Goal: Task Accomplishment & Management: Manage account settings

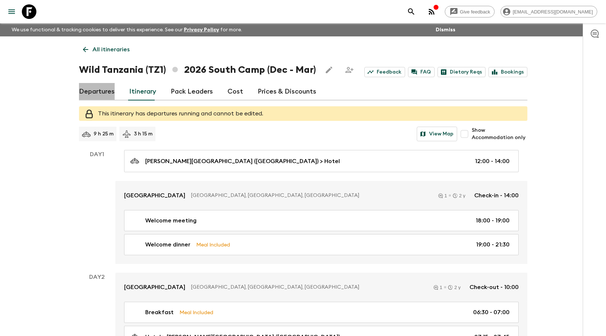
click at [106, 89] on link "Departures" at bounding box center [97, 91] width 36 height 17
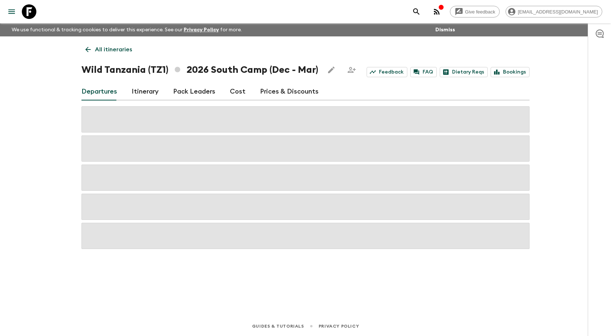
click at [88, 53] on icon at bounding box center [88, 49] width 8 height 8
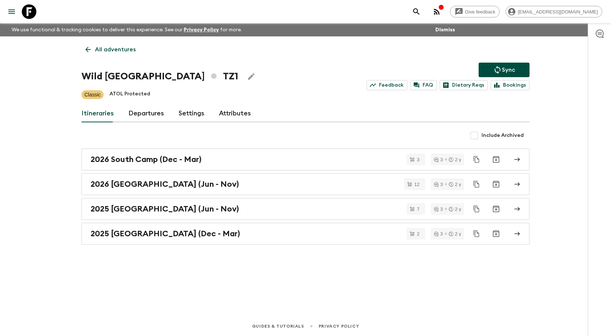
click at [88, 52] on icon at bounding box center [88, 49] width 5 height 5
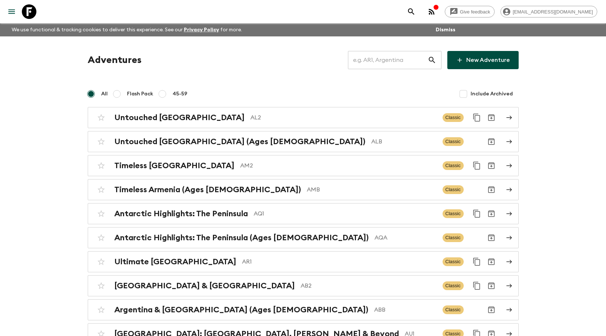
click at [407, 61] on input "text" at bounding box center [388, 60] width 80 height 20
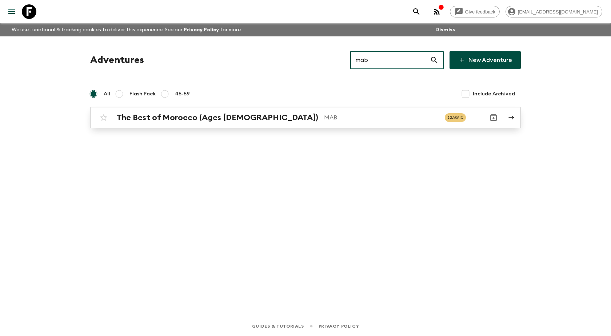
type input "mab"
click at [223, 126] on link "The Best of Morocco (Ages [DEMOGRAPHIC_DATA]) MAB Classic" at bounding box center [305, 117] width 431 height 21
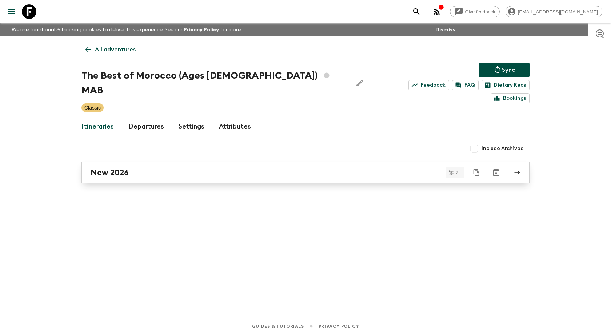
click at [196, 168] on div "New 2026" at bounding box center [299, 172] width 416 height 9
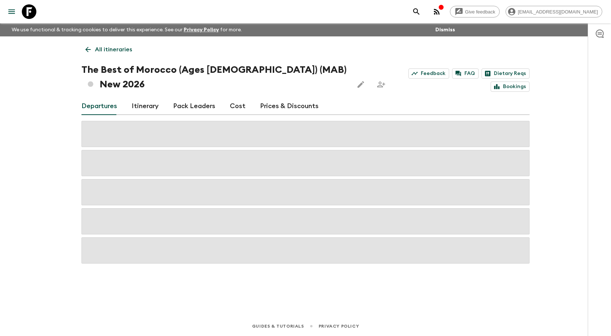
click at [286, 98] on link "Prices & Discounts" at bounding box center [289, 106] width 59 height 17
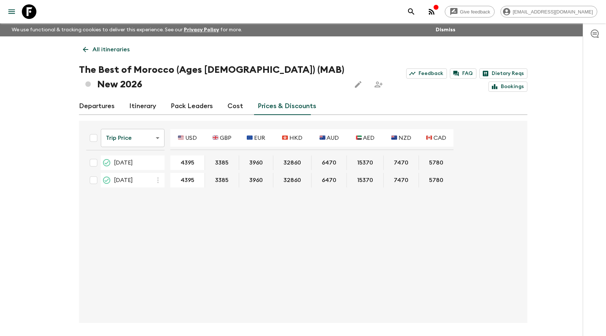
click at [299, 49] on div "All itineraries The Best of [GEOGRAPHIC_DATA] (Ages [DEMOGRAPHIC_DATA]) (MAB) N…" at bounding box center [303, 179] width 466 height 286
click at [99, 98] on link "Departures" at bounding box center [97, 106] width 36 height 17
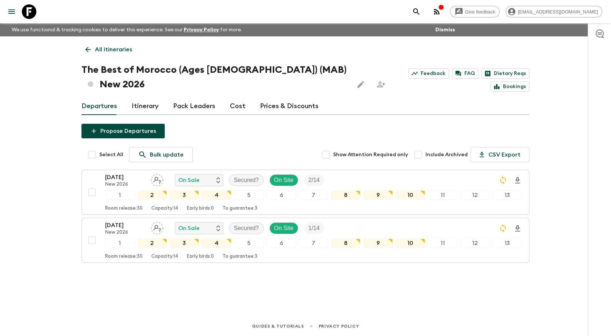
click at [89, 51] on icon at bounding box center [88, 49] width 8 height 8
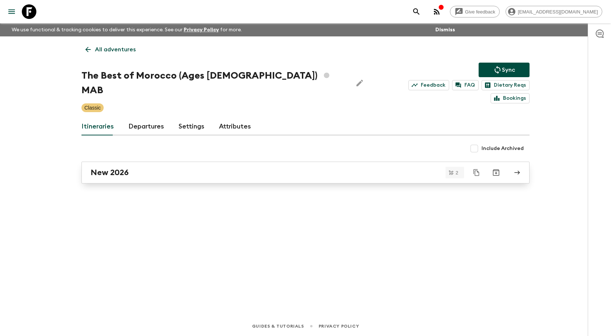
click at [127, 168] on h2 "New 2026" at bounding box center [110, 172] width 38 height 9
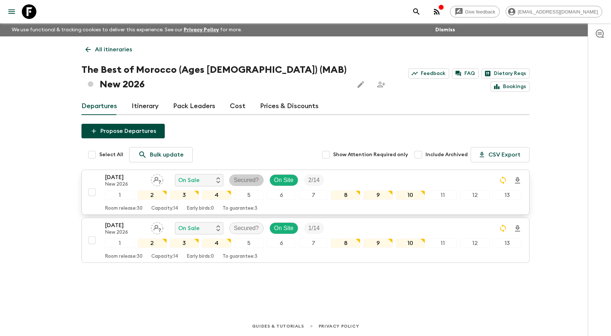
click at [257, 176] on p "Secured?" at bounding box center [246, 180] width 25 height 9
click at [265, 200] on p "Secured" at bounding box center [256, 196] width 22 height 9
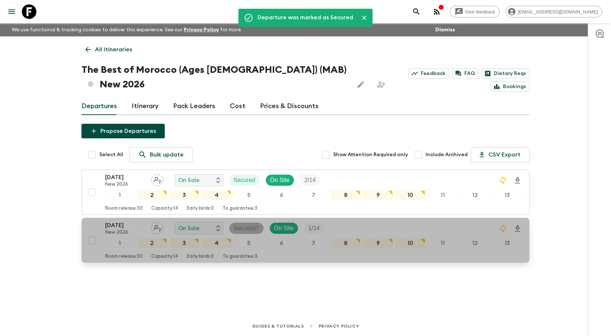
click at [240, 224] on p "Secured?" at bounding box center [246, 228] width 25 height 9
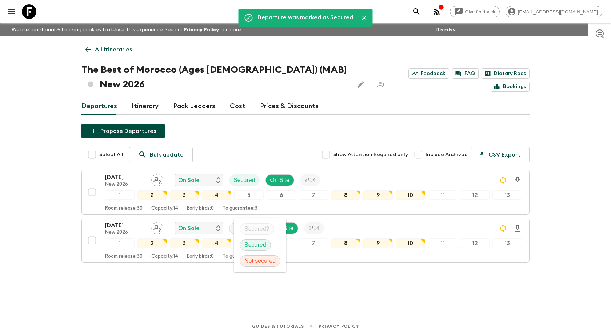
click at [250, 243] on p "Secured" at bounding box center [256, 245] width 22 height 9
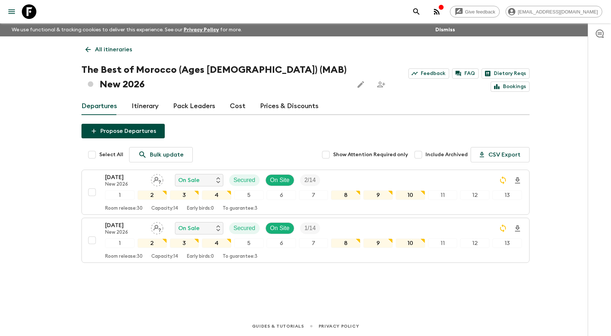
click at [282, 273] on div "All itineraries The Best of [GEOGRAPHIC_DATA] (Ages [DEMOGRAPHIC_DATA]) (MAB) N…" at bounding box center [306, 165] width 466 height 259
click at [91, 52] on icon at bounding box center [88, 49] width 8 height 8
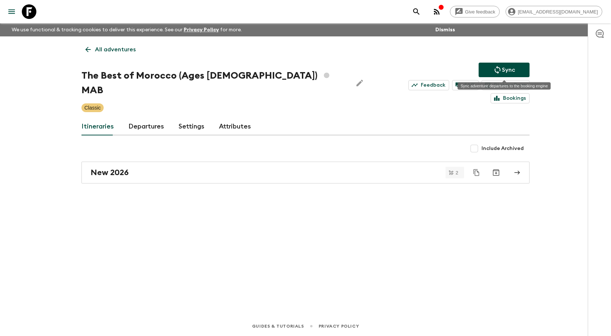
click at [508, 73] on p "Sync" at bounding box center [508, 69] width 13 height 9
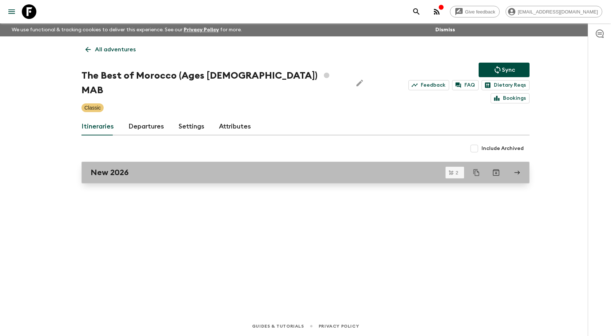
click at [371, 168] on div "New 2026" at bounding box center [299, 172] width 416 height 9
